Goal: Task Accomplishment & Management: Manage account settings

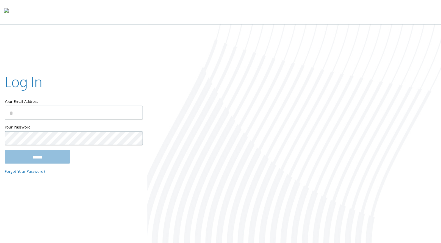
type input "**********"
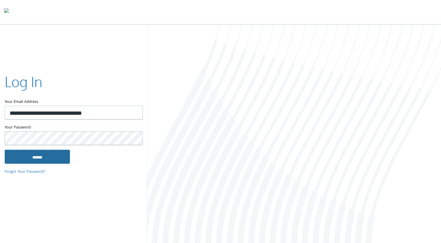
click at [12, 157] on input "******" at bounding box center [37, 156] width 65 height 14
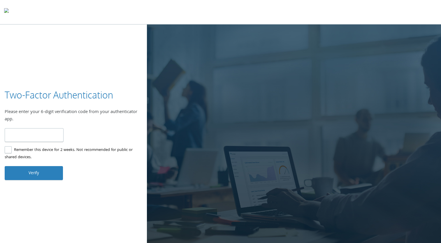
click at [41, 135] on input "number" at bounding box center [34, 135] width 59 height 14
